Goal: Navigation & Orientation: Understand site structure

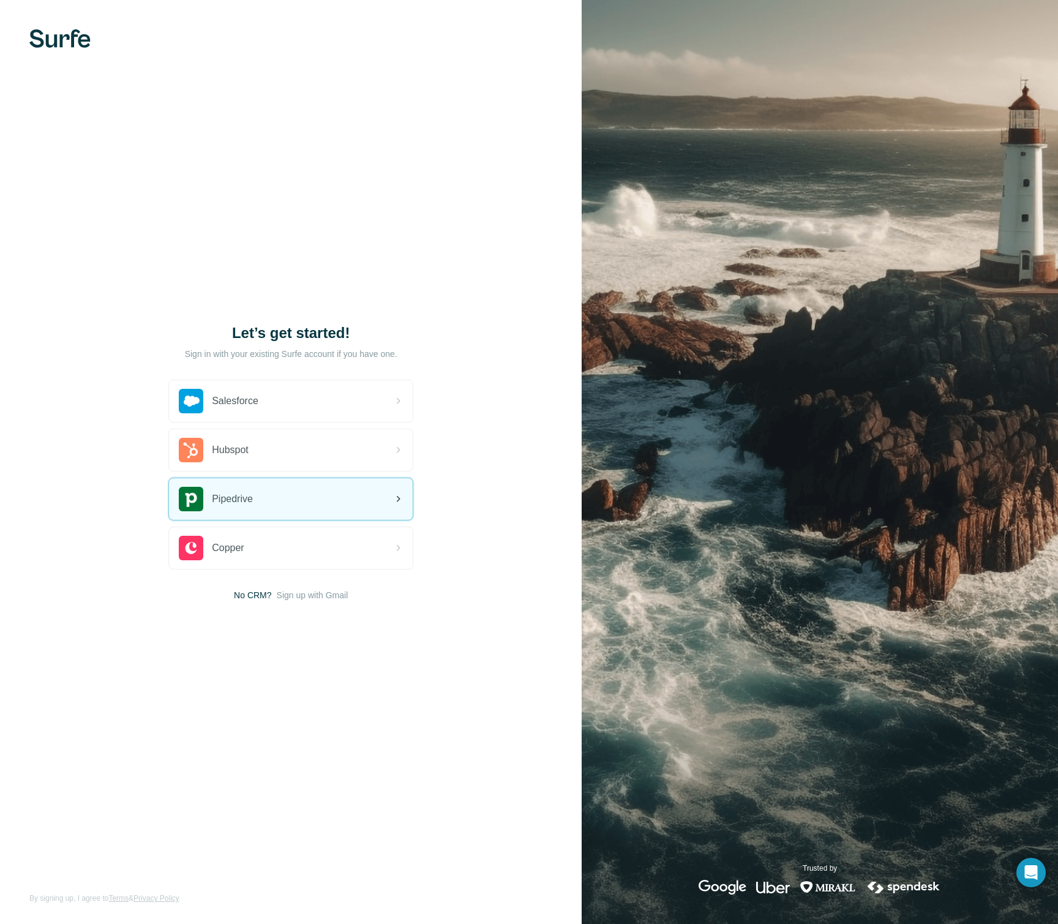
click at [311, 496] on div "Pipedrive" at bounding box center [291, 499] width 244 height 42
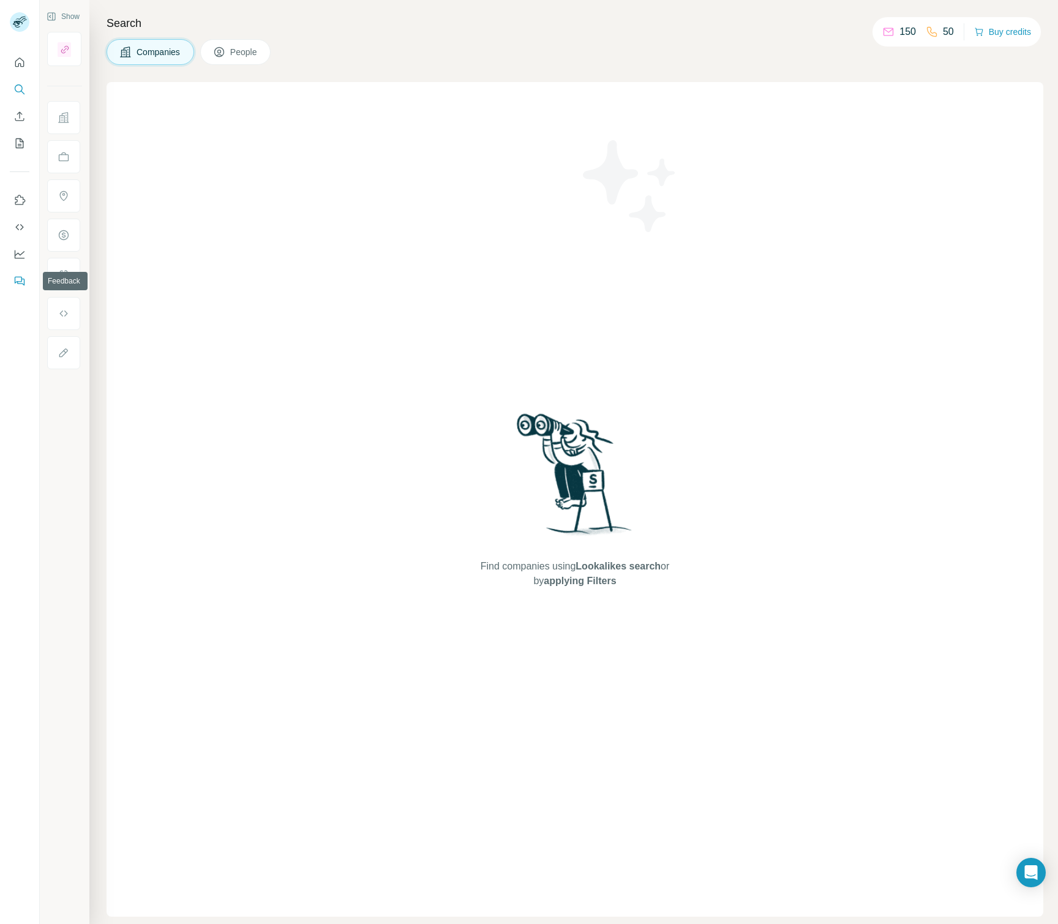
click at [21, 279] on icon "Feedback" at bounding box center [19, 281] width 12 height 12
click at [20, 252] on icon "Dashboard" at bounding box center [19, 254] width 12 height 12
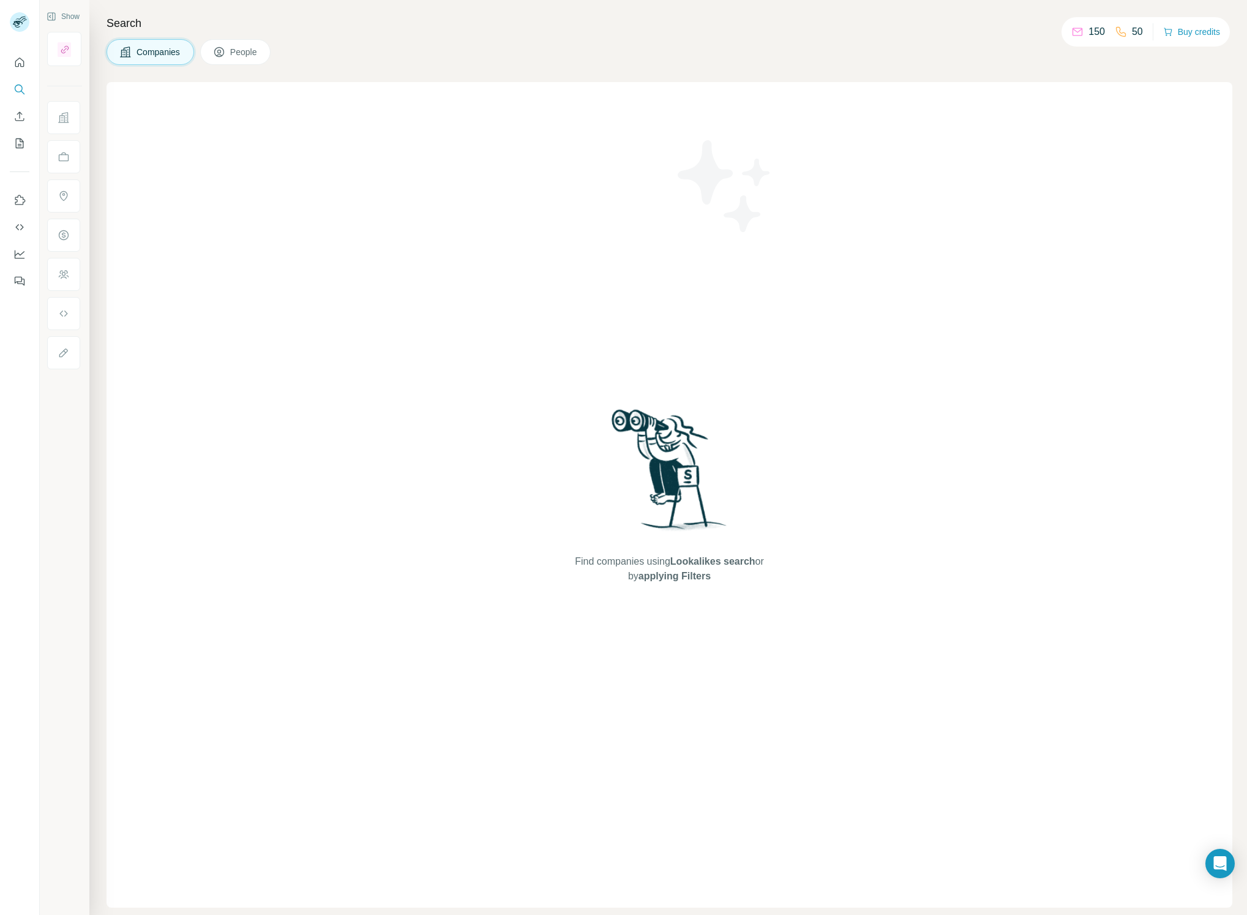
click at [979, 352] on div "Find companies using Lookalikes search or by applying Filters" at bounding box center [670, 494] width 1126 height 825
click at [12, 54] on button "Quick start" at bounding box center [20, 62] width 20 height 22
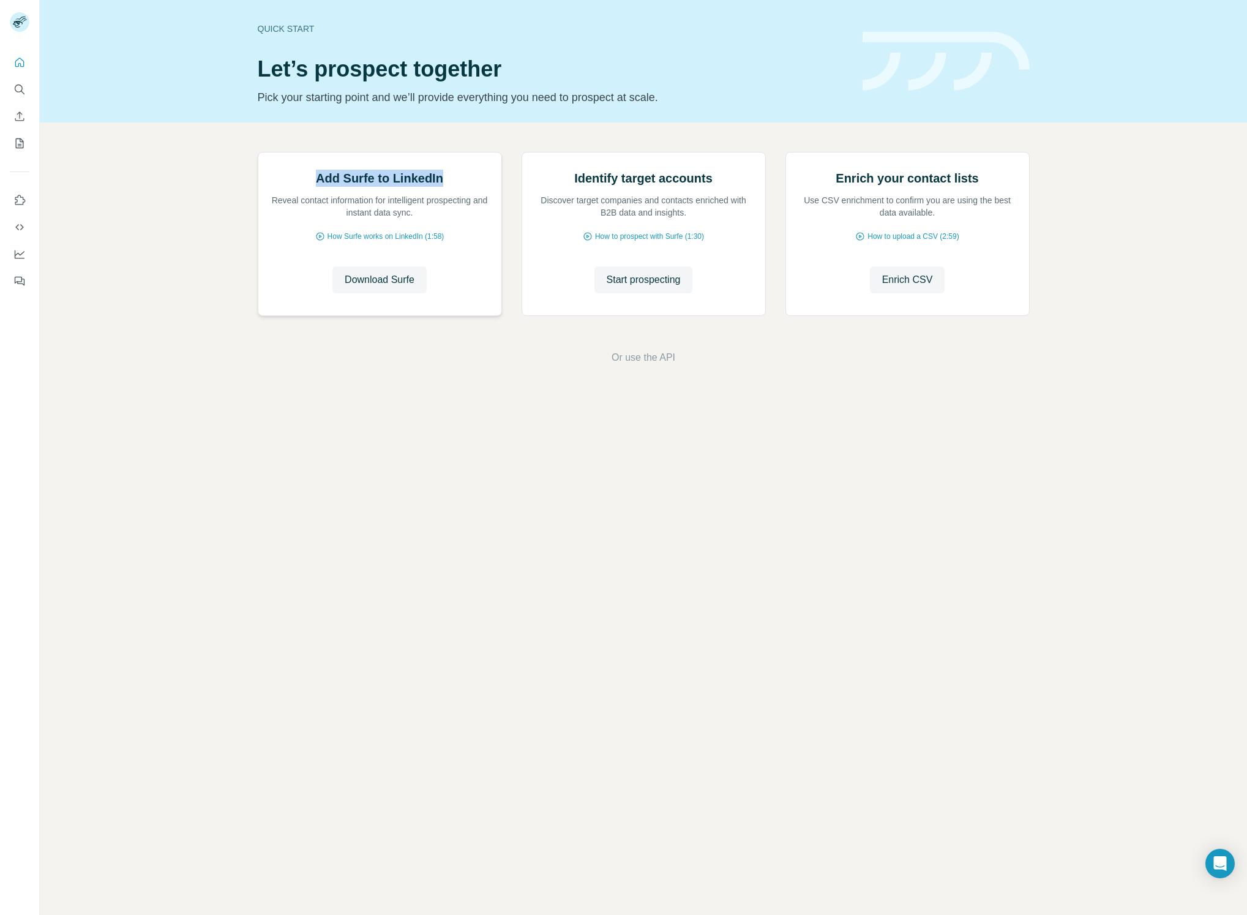
drag, startPoint x: 315, startPoint y: 313, endPoint x: 450, endPoint y: 312, distance: 135.3
click at [450, 219] on div "Add Surfe to LinkedIn Reveal contact information for intelligent prospecting an…" at bounding box center [380, 194] width 219 height 49
click at [415, 187] on h2 "Add Surfe to LinkedIn" at bounding box center [379, 178] width 127 height 17
drag, startPoint x: 583, startPoint y: 312, endPoint x: 694, endPoint y: 314, distance: 110.8
click at [695, 187] on h2 "Identify target accounts" at bounding box center [643, 178] width 138 height 17
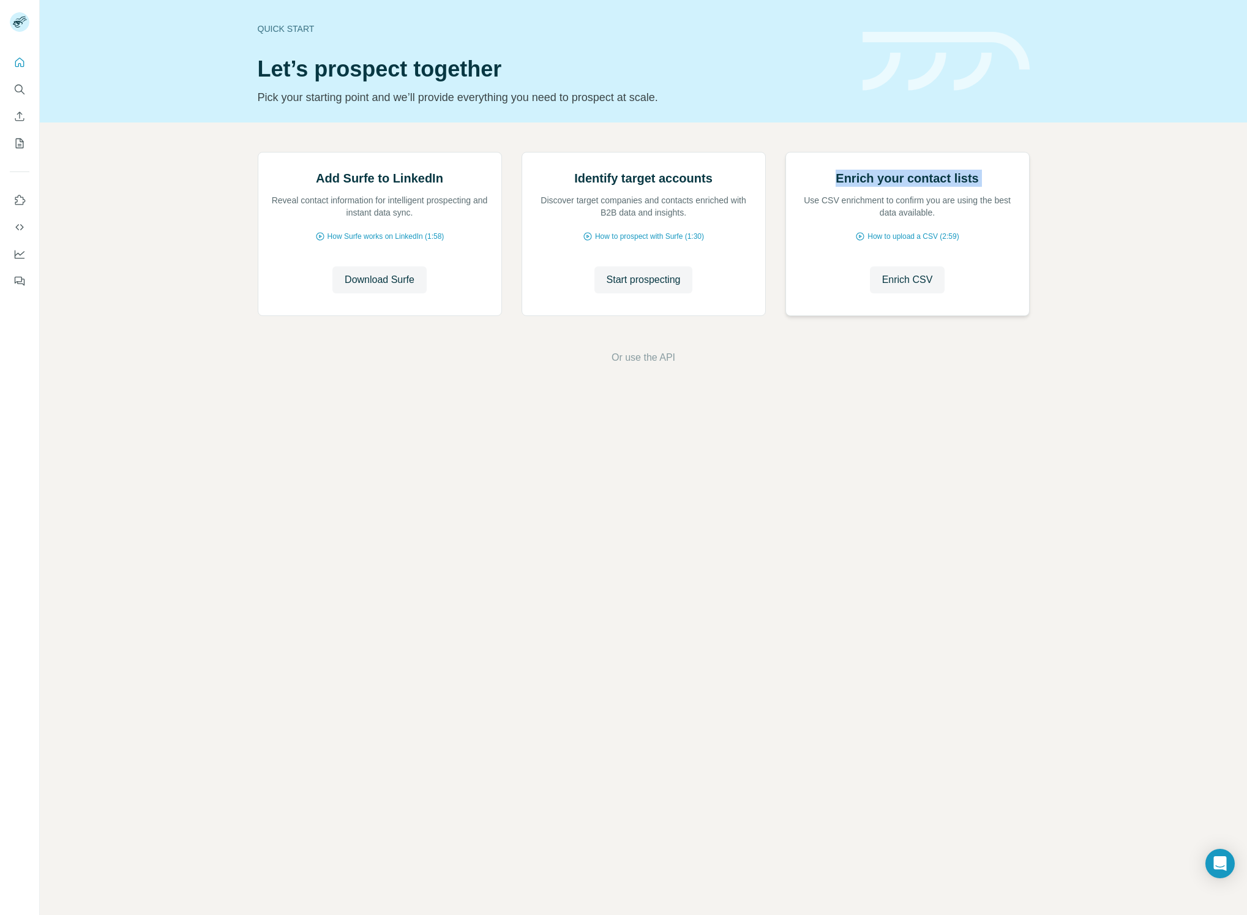
drag, startPoint x: 831, startPoint y: 309, endPoint x: 1016, endPoint y: 305, distance: 184.3
click at [1016, 219] on div "Enrich your contact lists Use CSV enrichment to confirm you are using the best …" at bounding box center [907, 194] width 219 height 49
click at [935, 187] on h2 "Enrich your contact lists" at bounding box center [907, 178] width 143 height 17
click at [20, 141] on icon "My lists" at bounding box center [19, 143] width 12 height 12
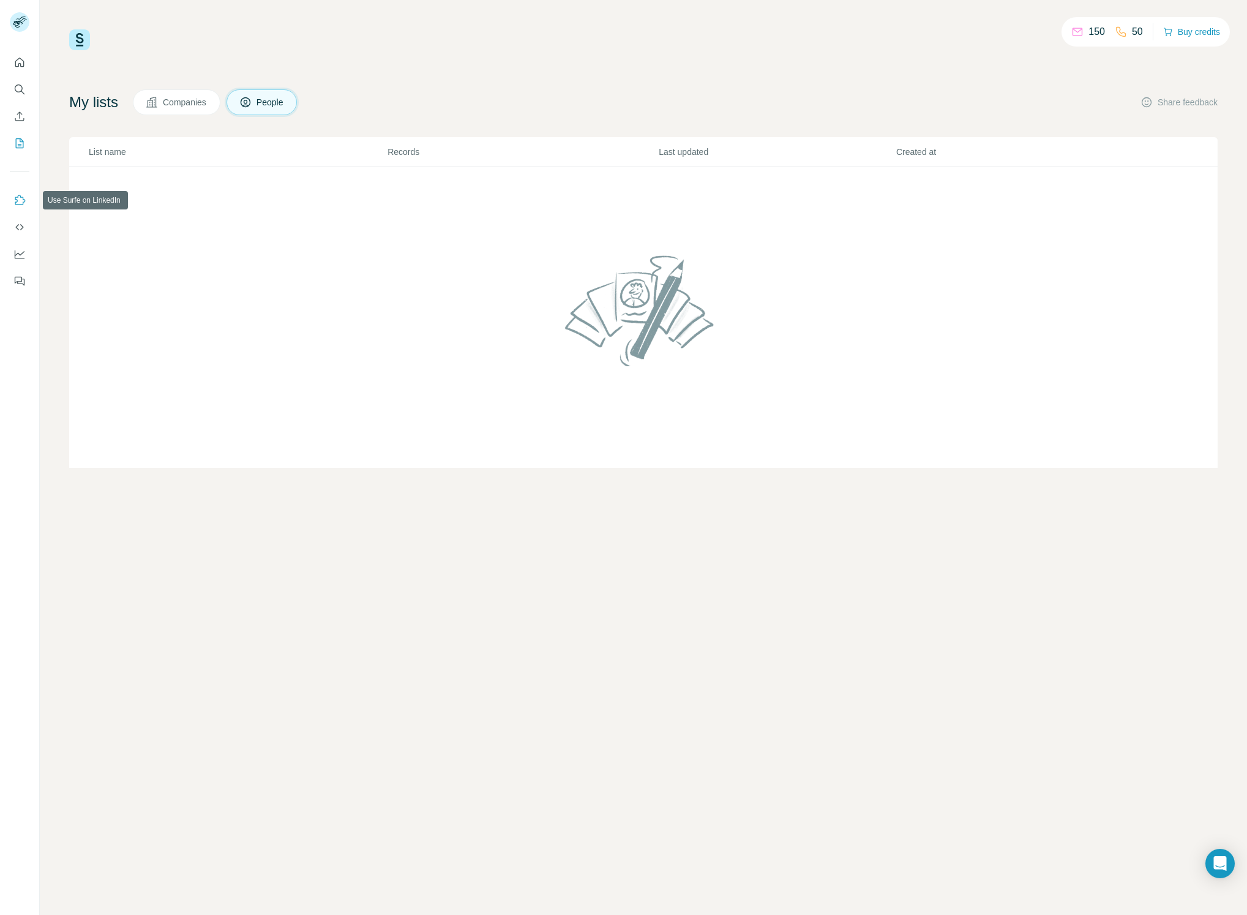
click at [20, 200] on icon "Use Surfe on LinkedIn" at bounding box center [19, 200] width 12 height 12
click at [974, 45] on div "150 50 Buy credits" at bounding box center [643, 39] width 1148 height 21
click at [681, 485] on div "150 50 Buy credits My lists Companies People Share feedback List name Records L…" at bounding box center [643, 457] width 1207 height 915
click at [831, 614] on div "150 50 Buy credits My lists Companies People Share feedback List name Records L…" at bounding box center [643, 457] width 1207 height 915
